Goal: Information Seeking & Learning: Learn about a topic

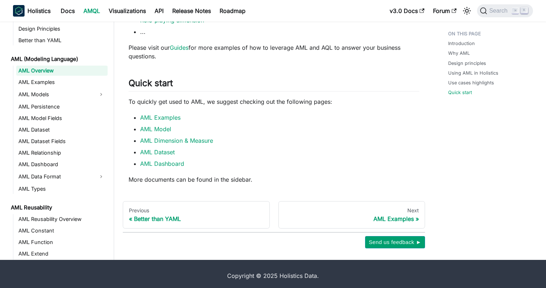
scroll to position [641, 0]
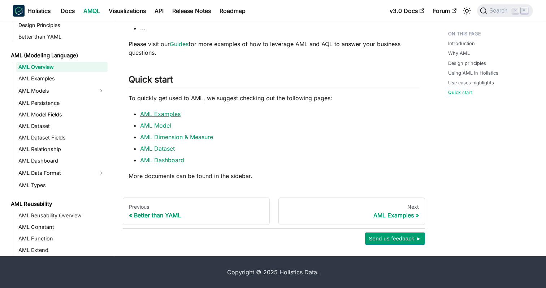
click at [159, 114] on link "AML Examples" at bounding box center [160, 113] width 40 height 7
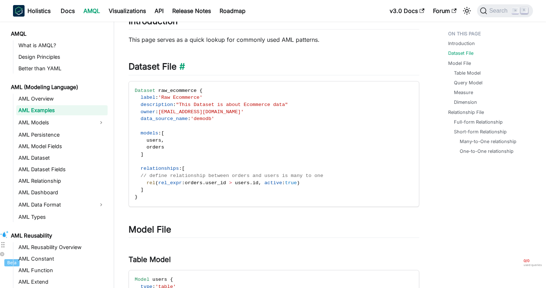
scroll to position [71, 0]
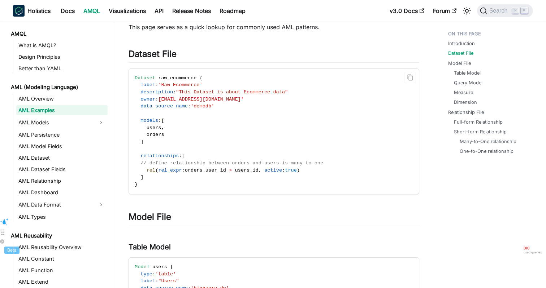
click at [177, 81] on code "Dataset raw_ecommerce { label : 'Raw Ecommerce' description : "This Dataset is …" at bounding box center [273, 131] width 289 height 125
click at [181, 77] on span "raw_ecommerce" at bounding box center [177, 77] width 38 height 5
click at [168, 95] on span "description" at bounding box center [156, 92] width 32 height 5
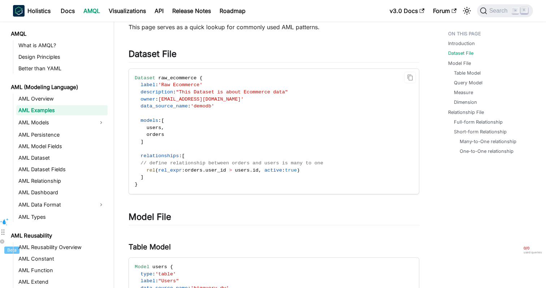
click at [168, 95] on span "description" at bounding box center [156, 92] width 32 height 5
click at [174, 95] on span ":" at bounding box center [174, 92] width 3 height 5
click at [146, 99] on span "owner" at bounding box center [147, 99] width 15 height 5
click at [181, 100] on span "[EMAIL_ADDRESS][DOMAIN_NAME]'" at bounding box center [201, 99] width 86 height 5
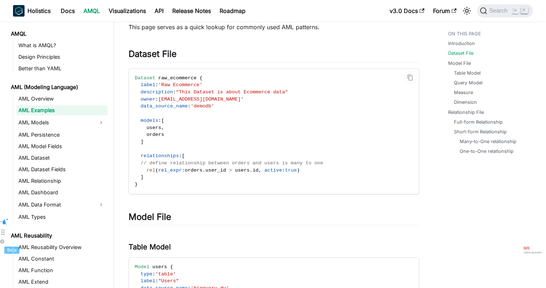
click at [157, 107] on span "data_source_name" at bounding box center [163, 106] width 47 height 5
click at [191, 108] on span ":" at bounding box center [189, 106] width 3 height 5
click at [143, 121] on span "models" at bounding box center [149, 120] width 18 height 5
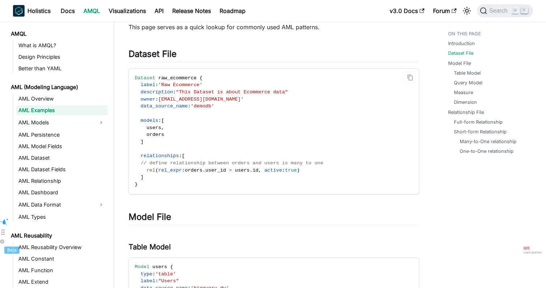
click at [143, 121] on span "models" at bounding box center [149, 120] width 18 height 5
click at [173, 121] on code "Dataset raw_ecommerce { label : 'Raw Ecommerce' description : "This Dataset is …" at bounding box center [273, 131] width 289 height 125
click at [158, 127] on span "users" at bounding box center [154, 127] width 15 height 5
click at [182, 114] on code "Dataset raw_ecommerce { label : 'Raw Ecommerce' description : "This Dataset is …" at bounding box center [273, 131] width 289 height 125
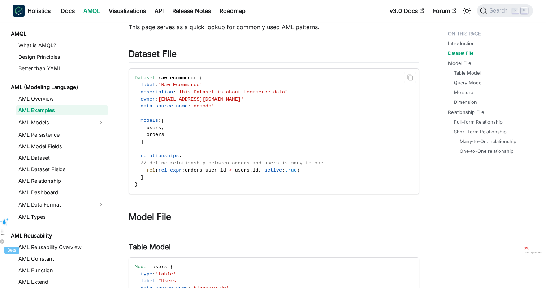
click at [162, 156] on span "relationships" at bounding box center [159, 155] width 38 height 5
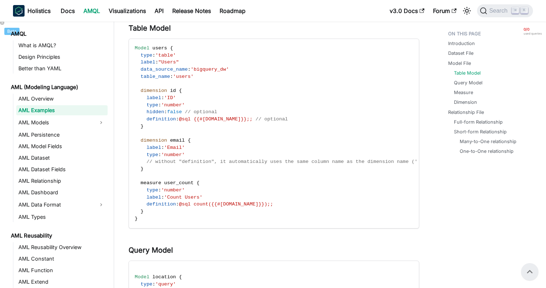
scroll to position [249, 0]
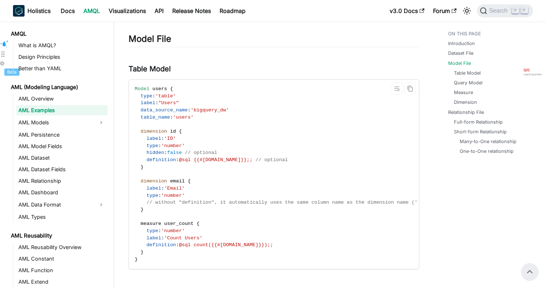
click at [155, 98] on span ":" at bounding box center [153, 96] width 3 height 5
click at [173, 102] on span ""Users"" at bounding box center [168, 102] width 21 height 5
click at [191, 111] on span ":" at bounding box center [189, 110] width 3 height 5
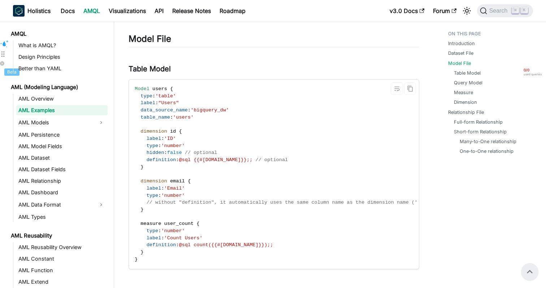
click at [183, 124] on code "Model users { type : 'table' label : "Users" data_source_name : 'bigquery_dw' t…" at bounding box center [286, 175] width 315 height 190
click at [188, 120] on span "'users'" at bounding box center [183, 117] width 21 height 5
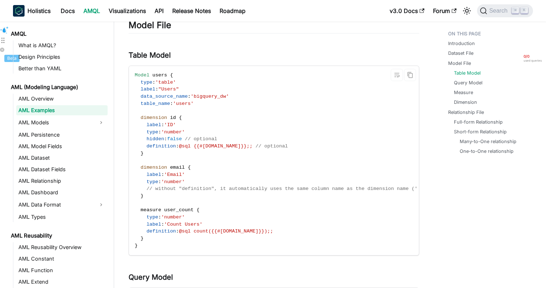
scroll to position [266, 0]
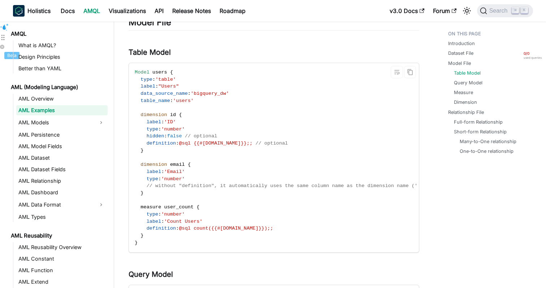
click at [156, 142] on span "definition" at bounding box center [162, 143] width 30 height 5
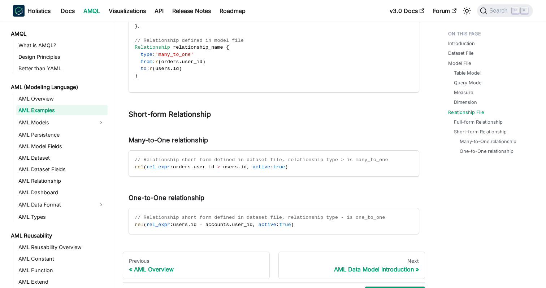
scroll to position [1608, 0]
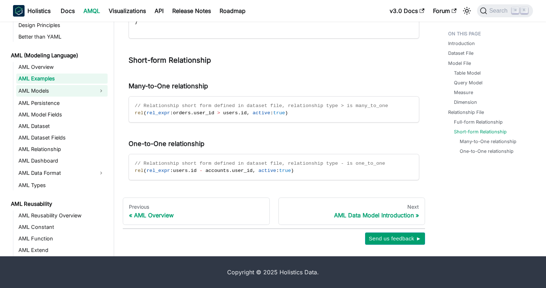
click at [35, 91] on link "AML Models" at bounding box center [55, 91] width 78 height 12
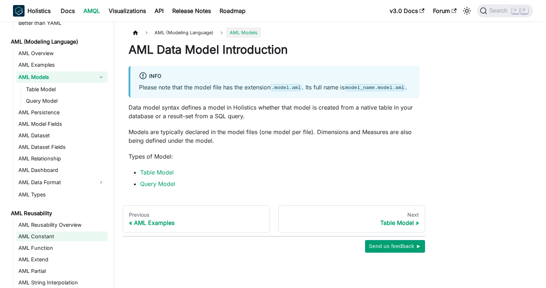
scroll to position [14, 0]
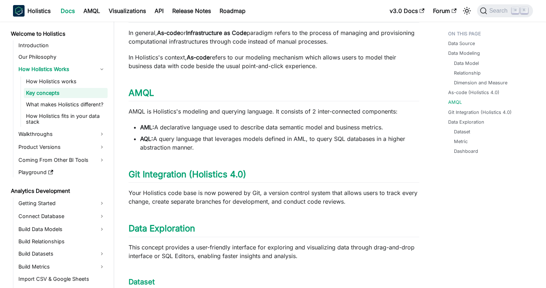
scroll to position [543, 0]
